Goal: Transaction & Acquisition: Purchase product/service

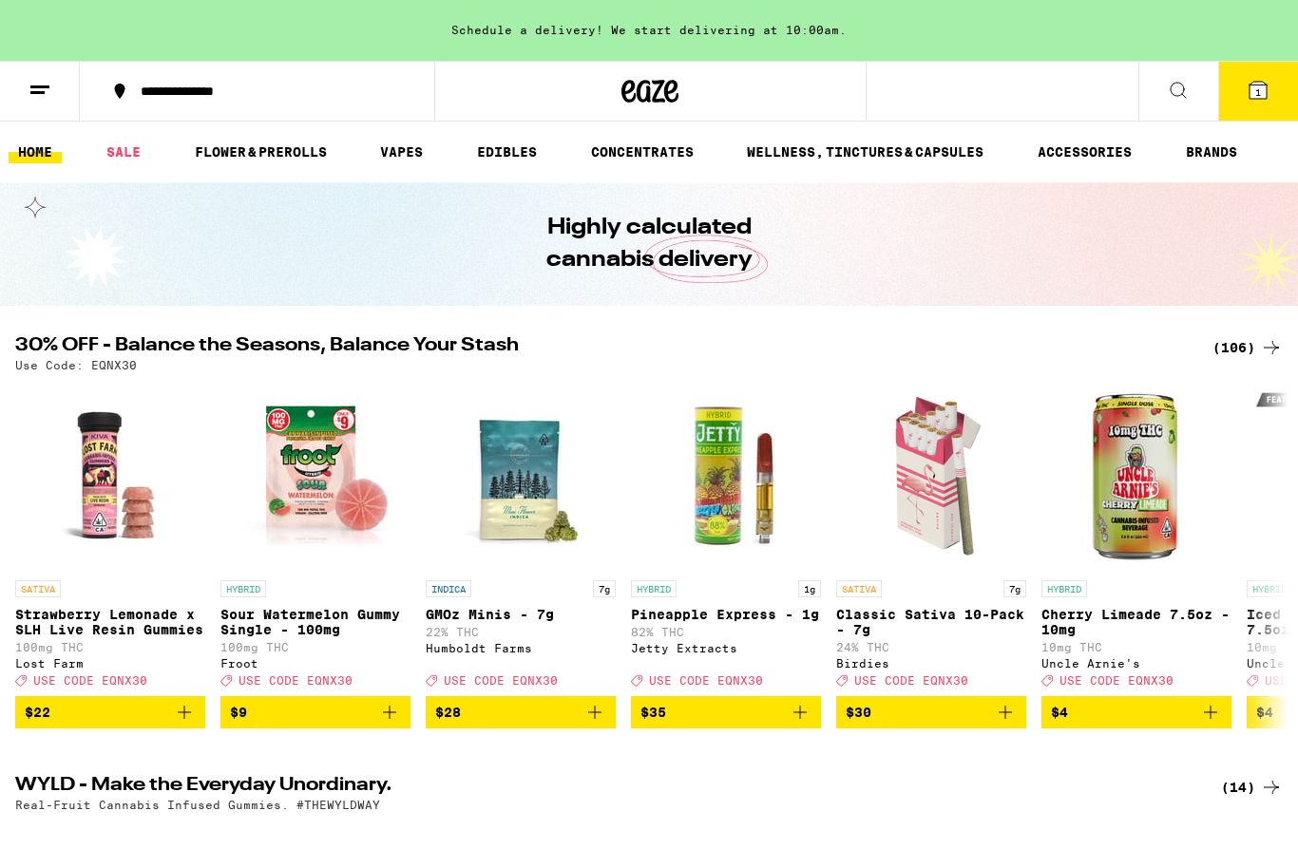
click at [1259, 92] on span "1" at bounding box center [1258, 91] width 6 height 11
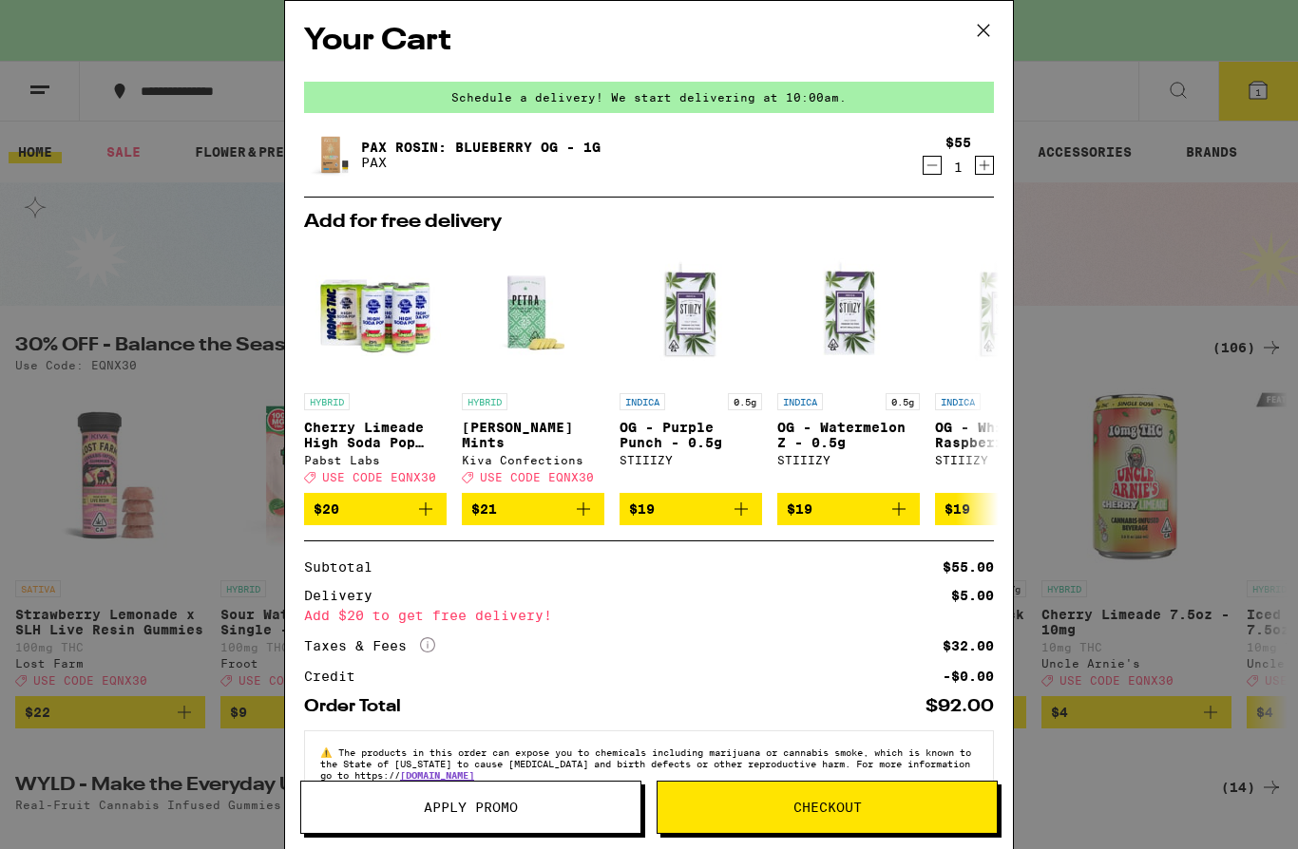
click at [989, 25] on icon at bounding box center [983, 30] width 11 height 11
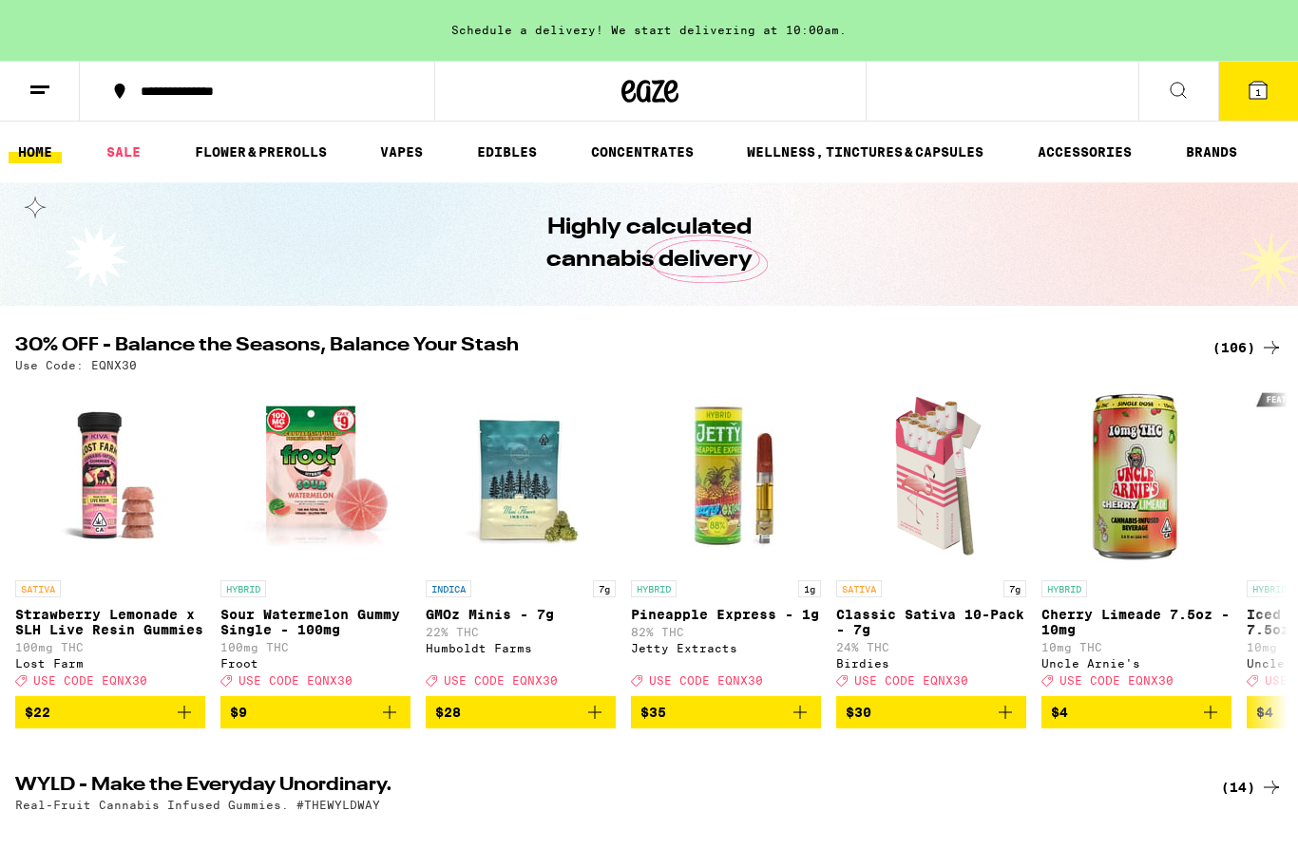
click at [1184, 91] on icon at bounding box center [1178, 90] width 23 height 23
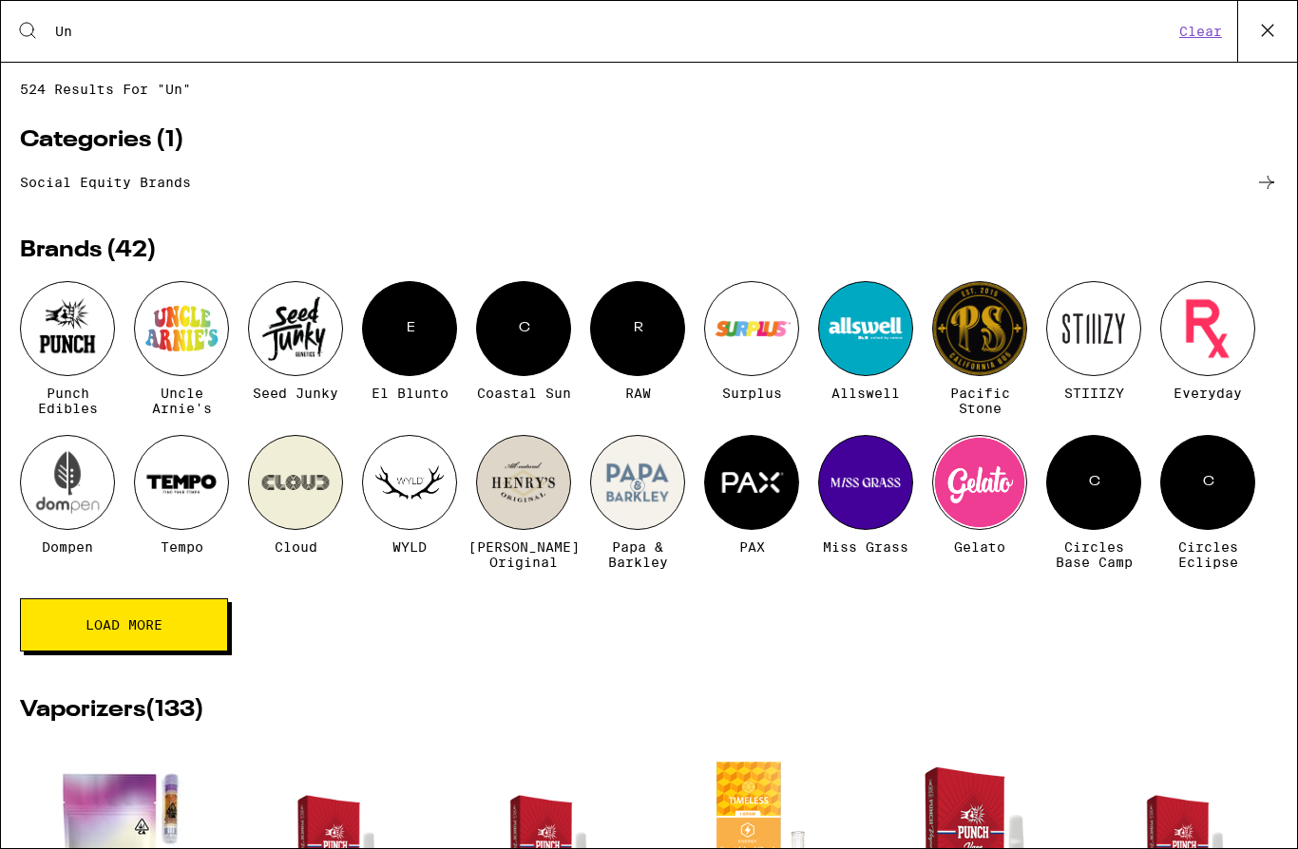
type input "Un"
click at [198, 320] on div at bounding box center [181, 328] width 95 height 95
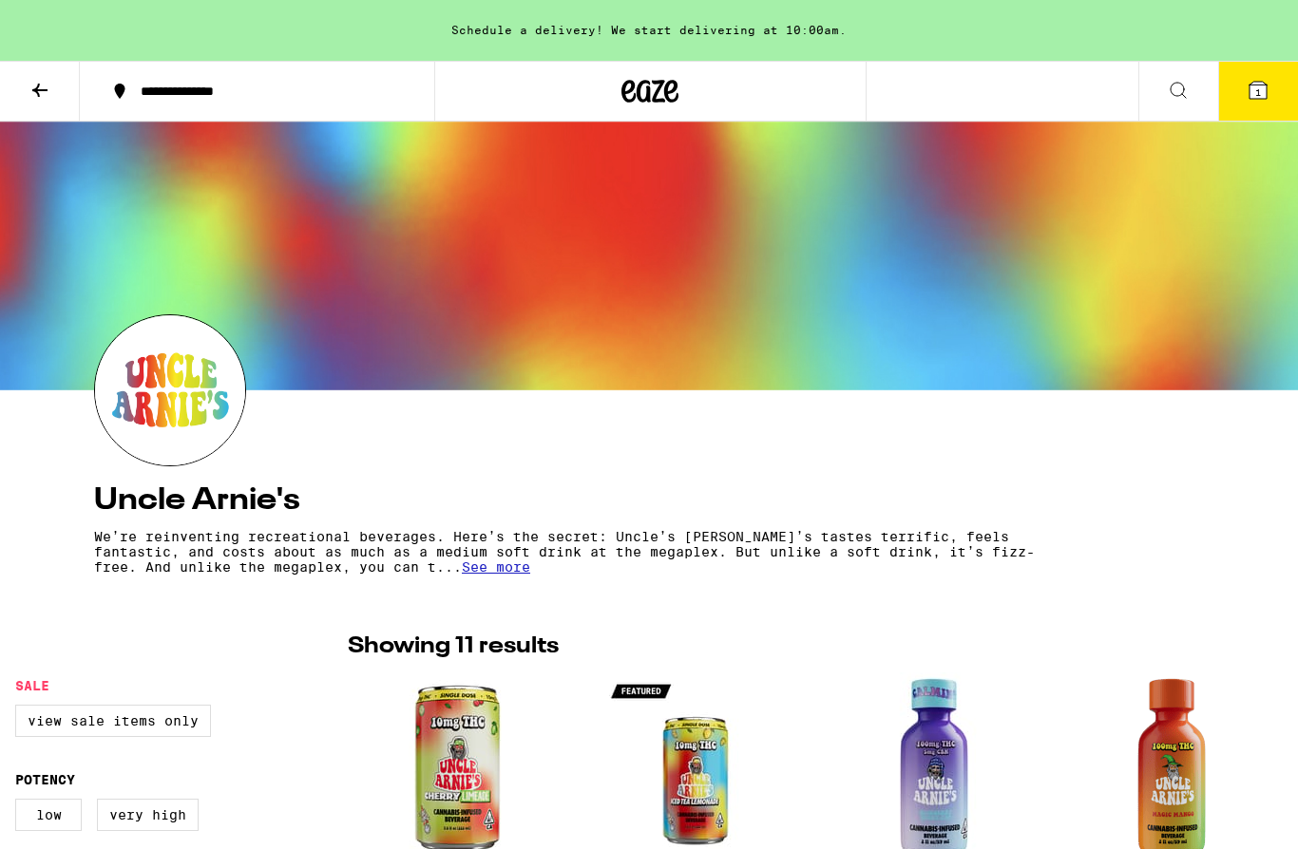
click at [34, 83] on icon at bounding box center [40, 90] width 23 height 23
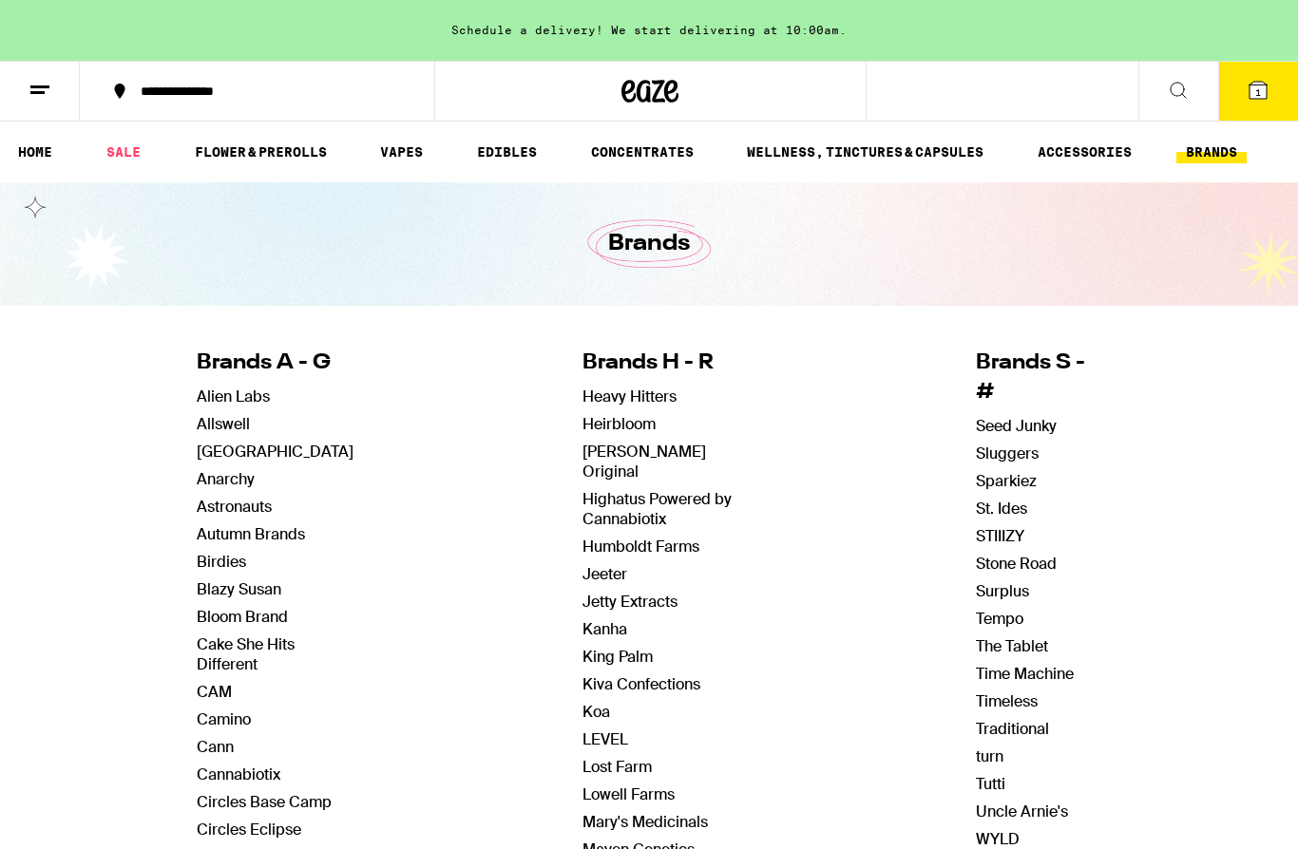
click at [410, 141] on link "VAPES" at bounding box center [402, 152] width 62 height 23
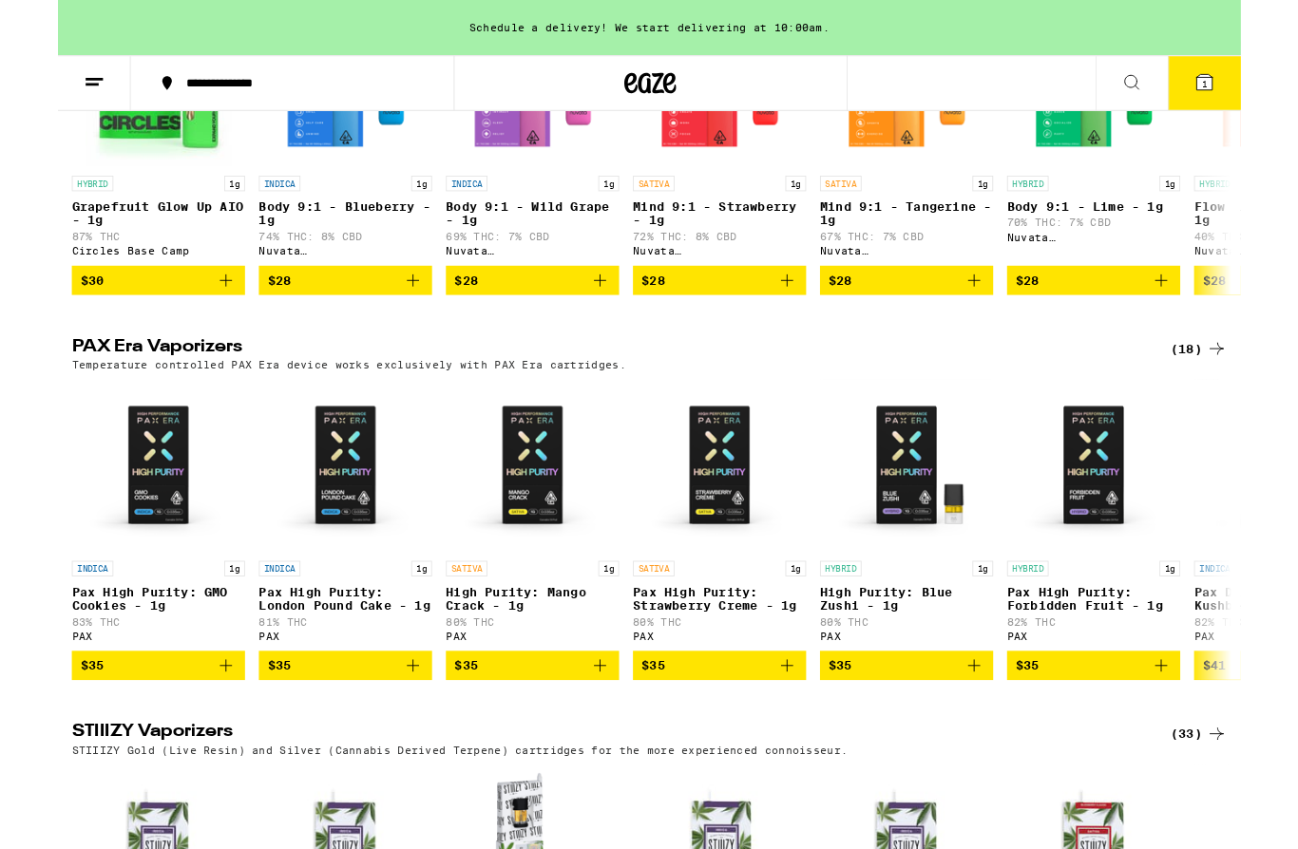
scroll to position [792, 0]
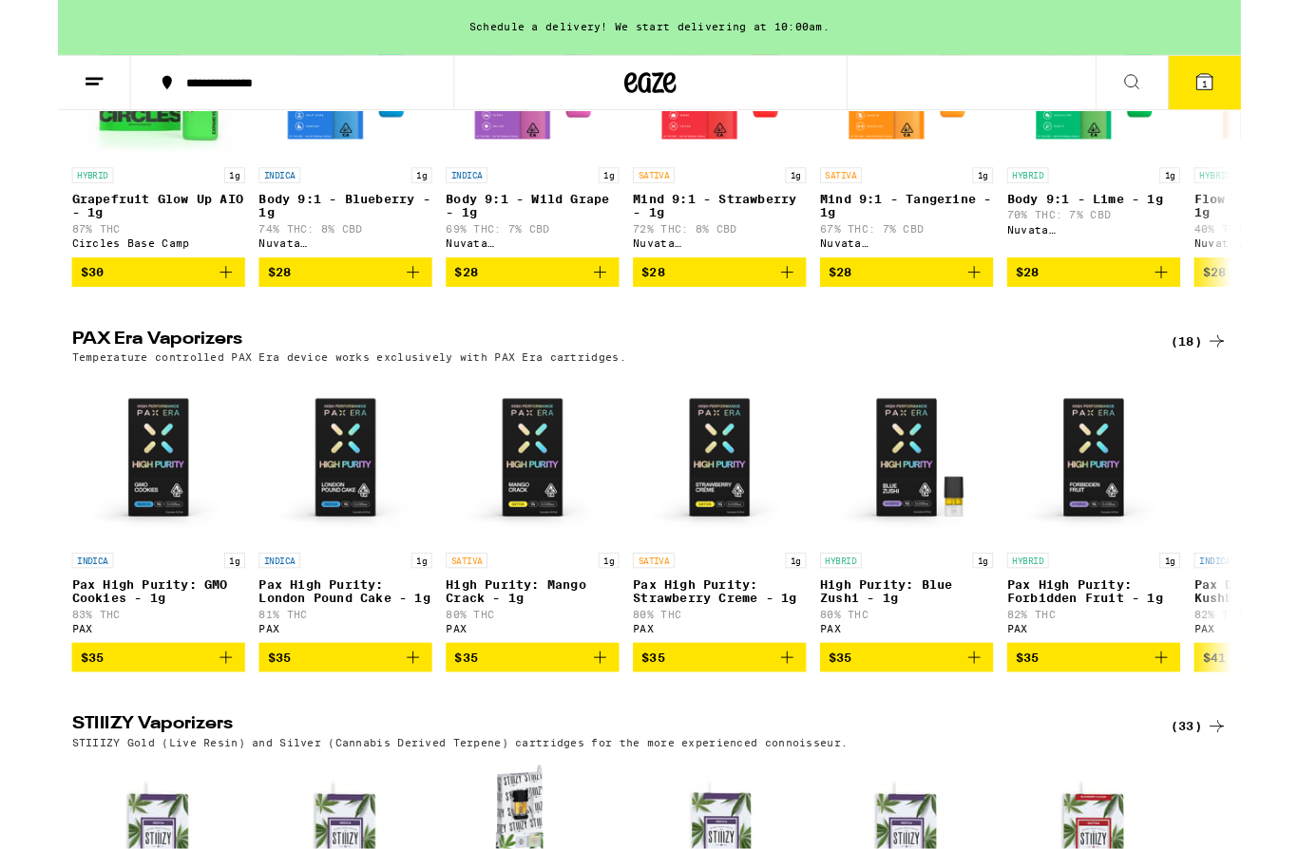
click at [1247, 386] on div "(18)" at bounding box center [1252, 374] width 62 height 23
